Goal: Task Accomplishment & Management: Complete application form

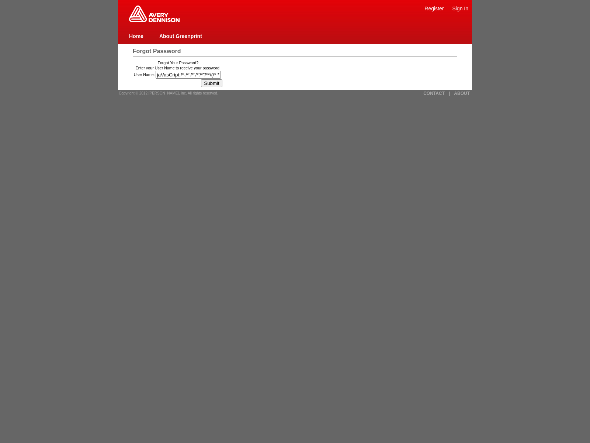
type input "jaVasCript:/*-/*`/*`/*'/*"/**/(/* */oNcliCk=window.top._tenable_wasscan_js_name…"
type input "1){[DOMAIN_NAME]._tenable_wasscan_js_namespace_taint_tracer.log_execution_flow_…"
